Goal: Information Seeking & Learning: Learn about a topic

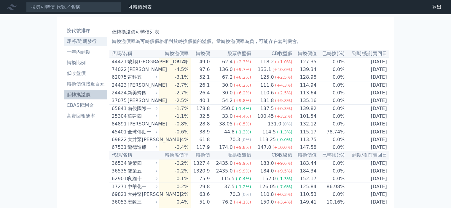
click at [80, 41] on li "即將/近期發行" at bounding box center [85, 41] width 43 height 7
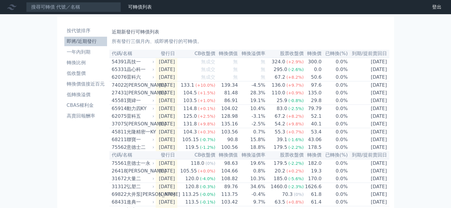
click at [135, 71] on div "晶心科一" at bounding box center [140, 69] width 27 height 7
click at [206, 74] on td "無成交" at bounding box center [196, 70] width 38 height 8
click at [207, 72] on span "無成交" at bounding box center [208, 70] width 14 height 6
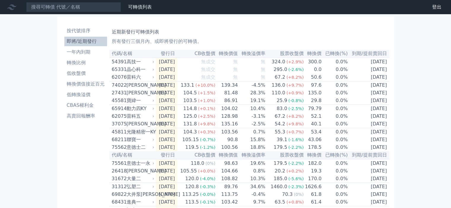
click at [192, 68] on td "無成交" at bounding box center [196, 70] width 38 height 8
click at [85, 94] on li "低轉換溢價" at bounding box center [85, 94] width 43 height 7
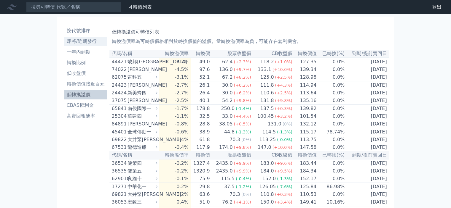
click at [85, 42] on li "即將/近期發行" at bounding box center [85, 41] width 43 height 7
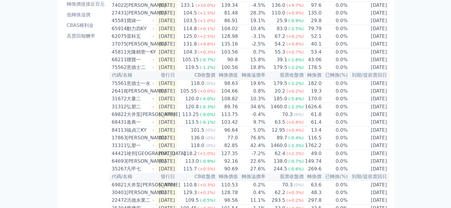
scroll to position [89, 0]
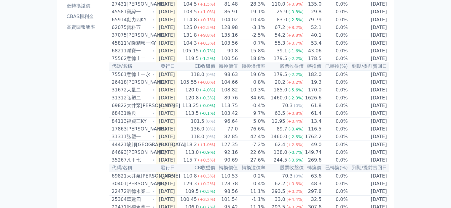
click at [224, 86] on td "104.66" at bounding box center [227, 83] width 23 height 8
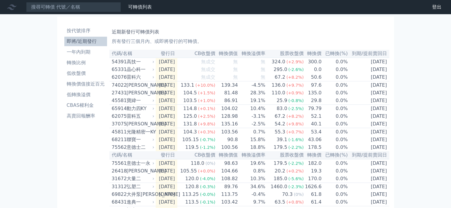
scroll to position [0, 0]
click at [82, 92] on li "低轉換溢價" at bounding box center [85, 94] width 43 height 7
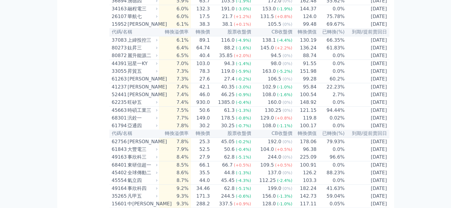
scroll to position [563, 0]
